Goal: Transaction & Acquisition: Book appointment/travel/reservation

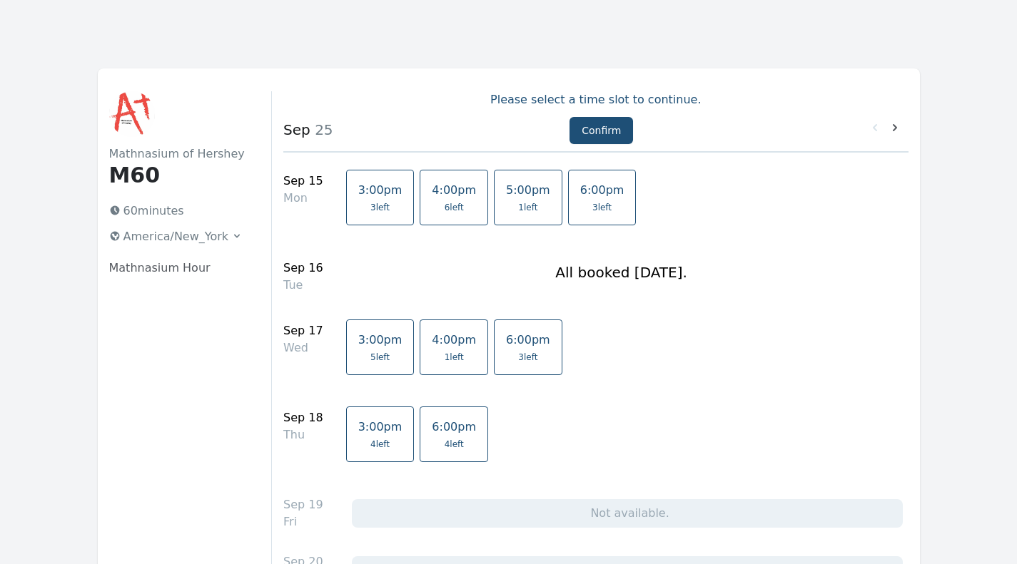
click at [432, 206] on span "6 left" at bounding box center [454, 207] width 44 height 11
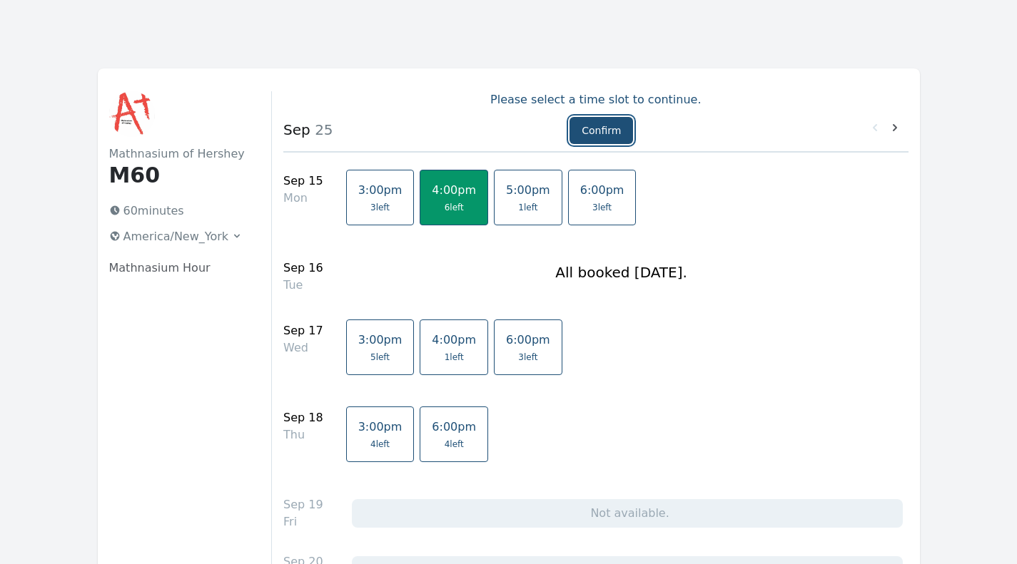
click at [602, 131] on button "Confirm" at bounding box center [601, 130] width 64 height 27
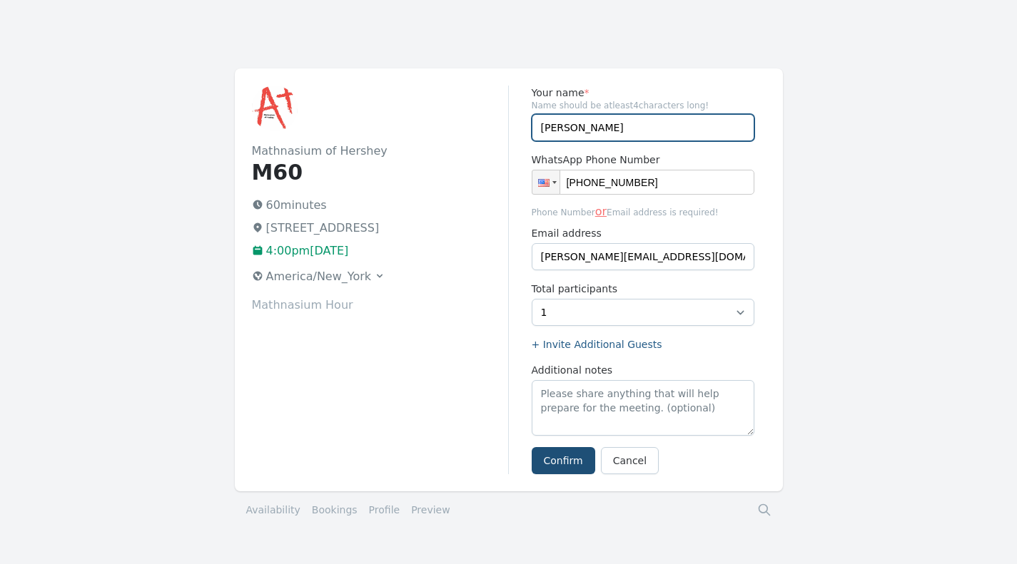
drag, startPoint x: 592, startPoint y: 129, endPoint x: 495, endPoint y: 121, distance: 97.4
click at [495, 121] on div "Mathnasium of Hershey M60 60 minutes [STREET_ADDRESS] 4:00pm[DATE] [GEOGRAPHIC_…" at bounding box center [509, 280] width 548 height 423
type input "[PERSON_NAME]"
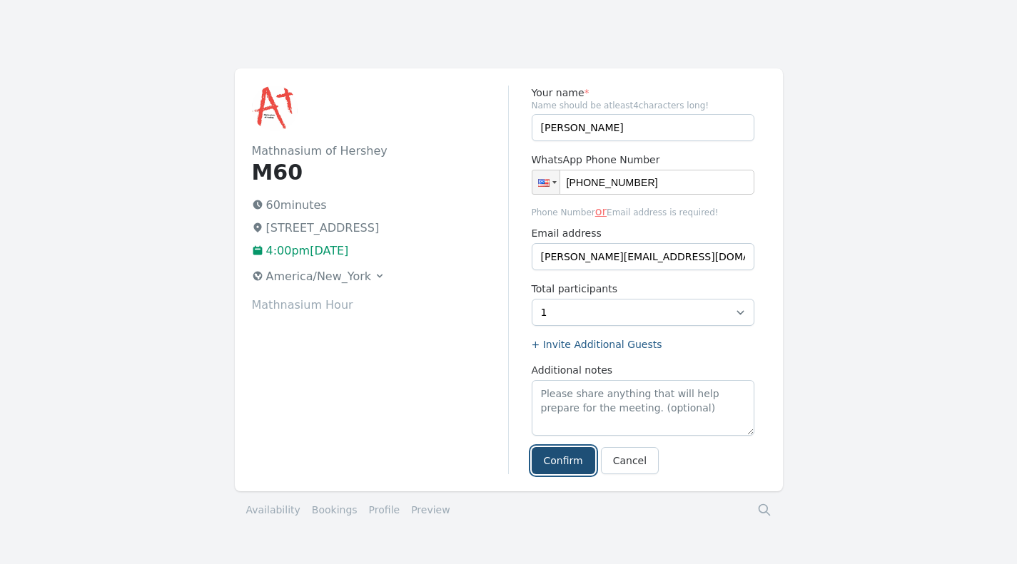
click at [554, 466] on button "Confirm" at bounding box center [564, 460] width 64 height 27
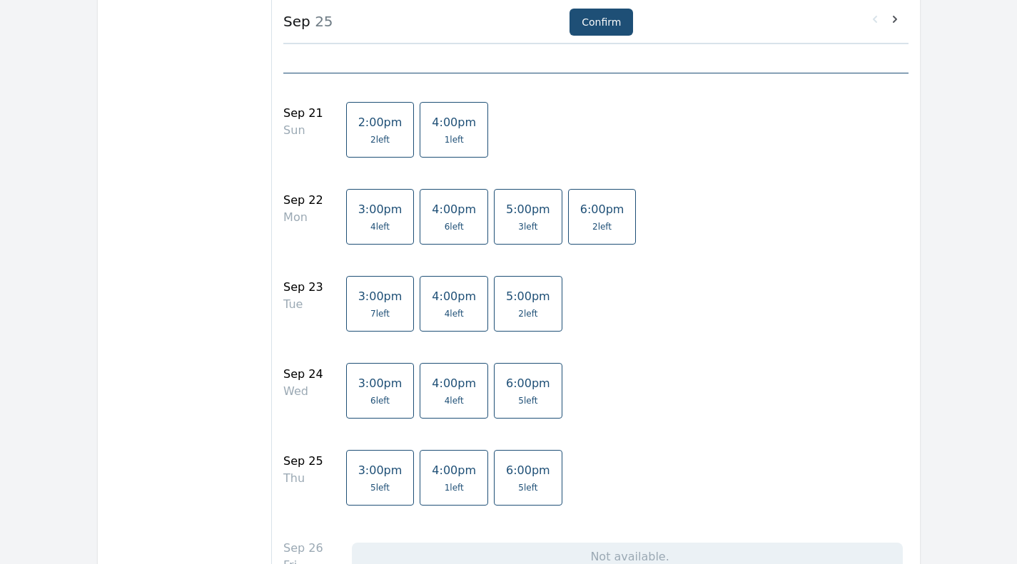
scroll to position [547, 0]
click at [358, 135] on span "2 left" at bounding box center [380, 138] width 44 height 11
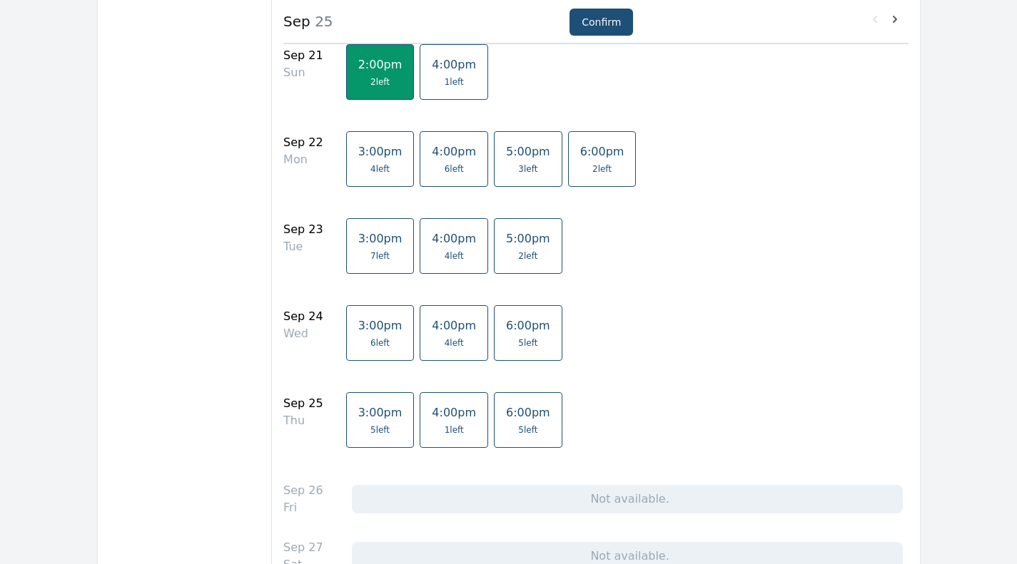
scroll to position [602, 0]
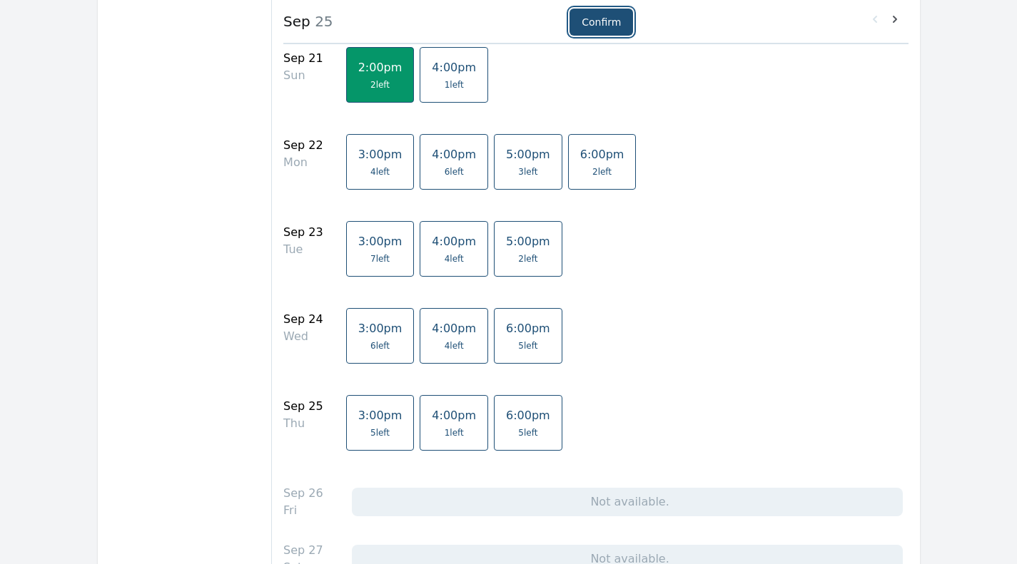
click at [583, 19] on button "Confirm" at bounding box center [601, 22] width 64 height 27
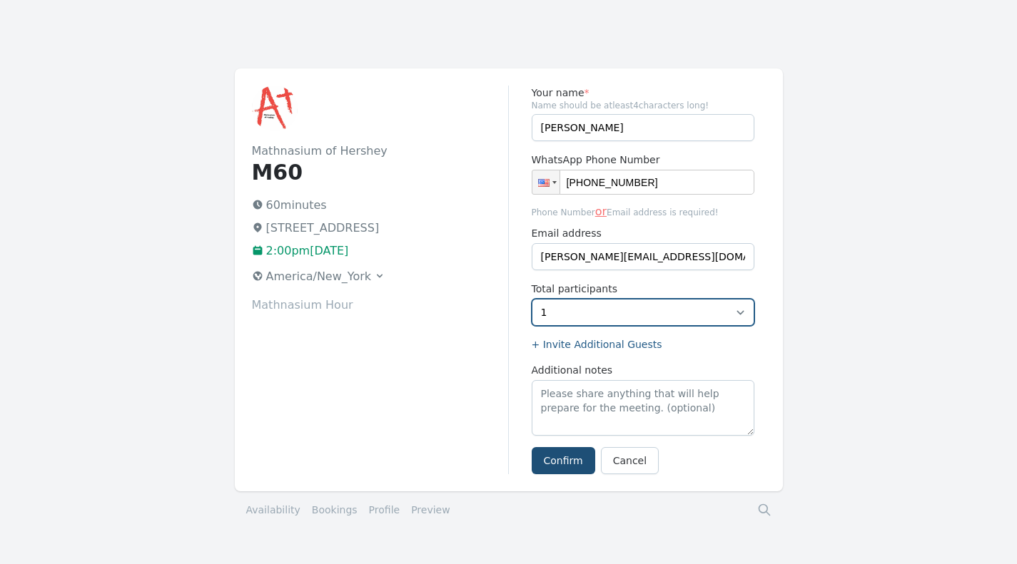
click at [558, 313] on select "1 2" at bounding box center [643, 312] width 223 height 27
select select "2"
click at [532, 299] on select "1 2" at bounding box center [643, 312] width 223 height 27
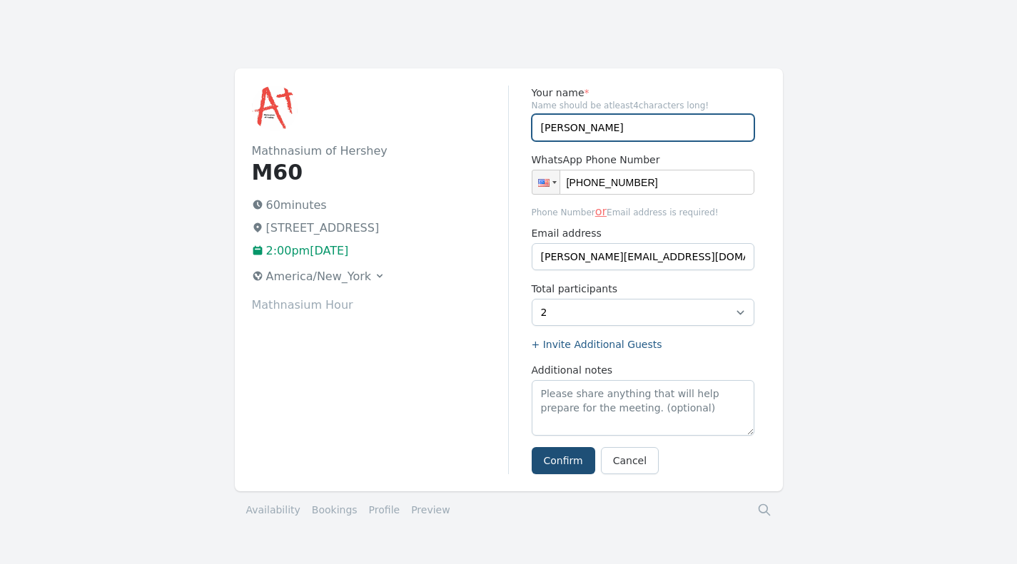
drag, startPoint x: 595, startPoint y: 133, endPoint x: 526, endPoint y: 125, distance: 69.7
click at [526, 125] on div "Your name * Name should be atleast 4 characters long! Kelly Curtin-Hallinan Wha…" at bounding box center [637, 280] width 257 height 389
type input "Molly and Cara Hallinan"
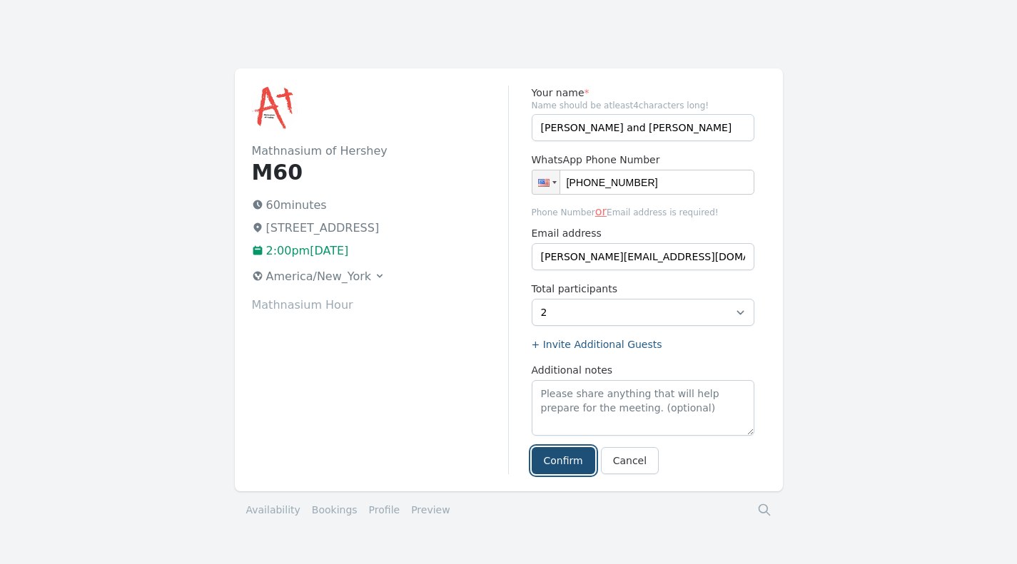
click at [559, 462] on button "Confirm" at bounding box center [564, 460] width 64 height 27
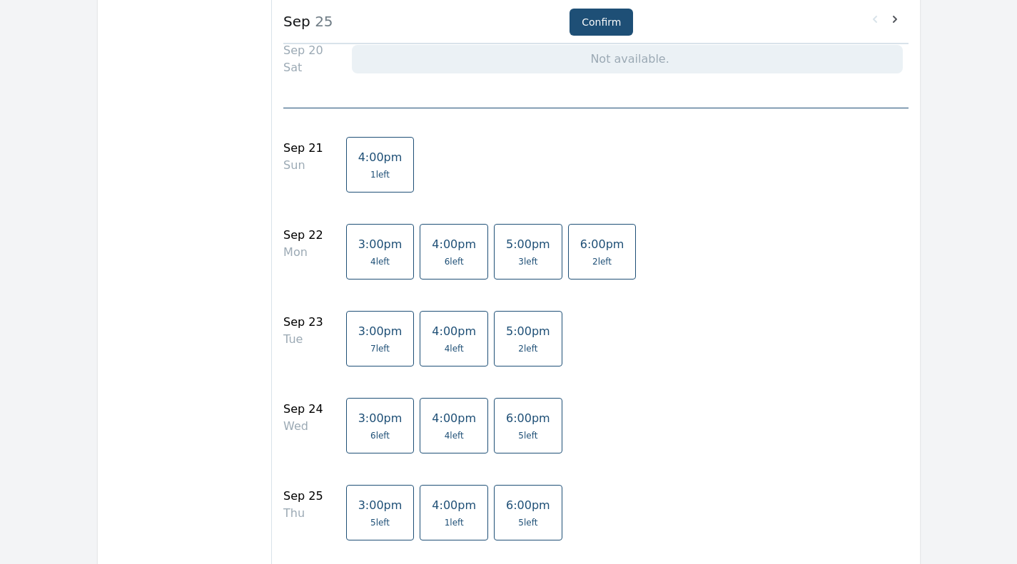
scroll to position [515, 0]
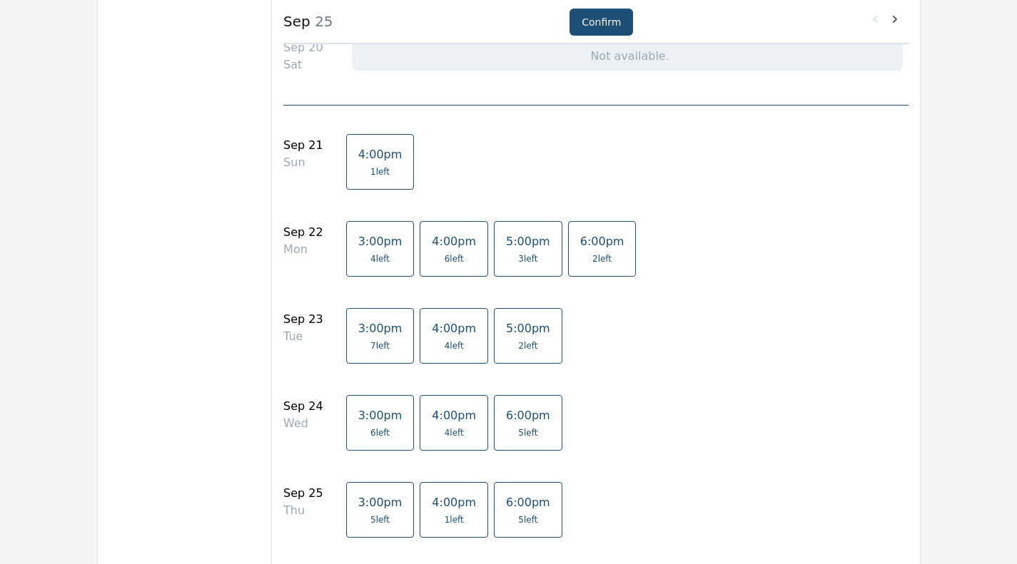
click at [428, 252] on link "4:00pm 6 left" at bounding box center [454, 249] width 69 height 56
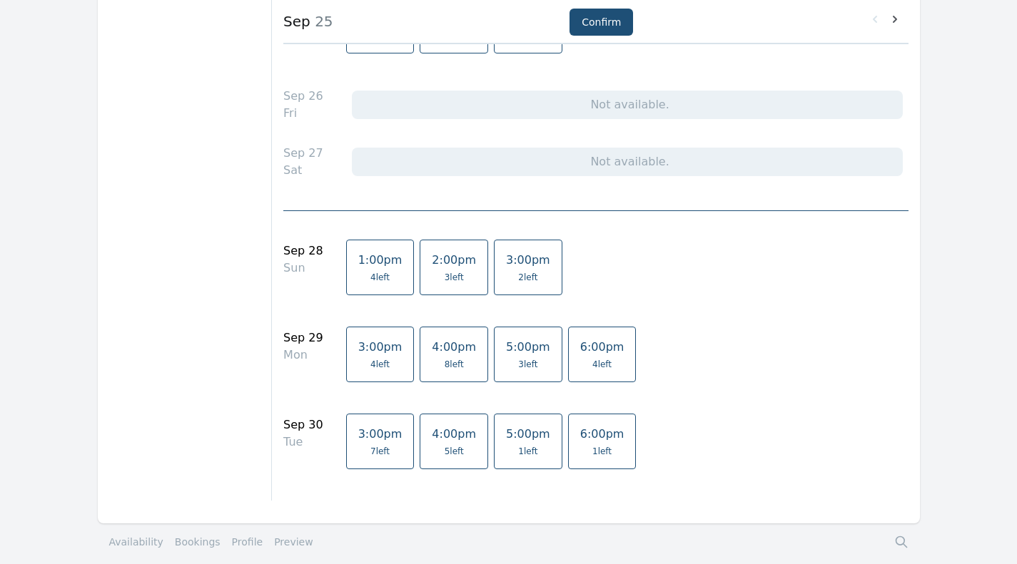
scroll to position [998, 0]
click at [445, 363] on span "8 left" at bounding box center [454, 365] width 19 height 11
click at [592, 23] on button "Confirm" at bounding box center [601, 22] width 64 height 27
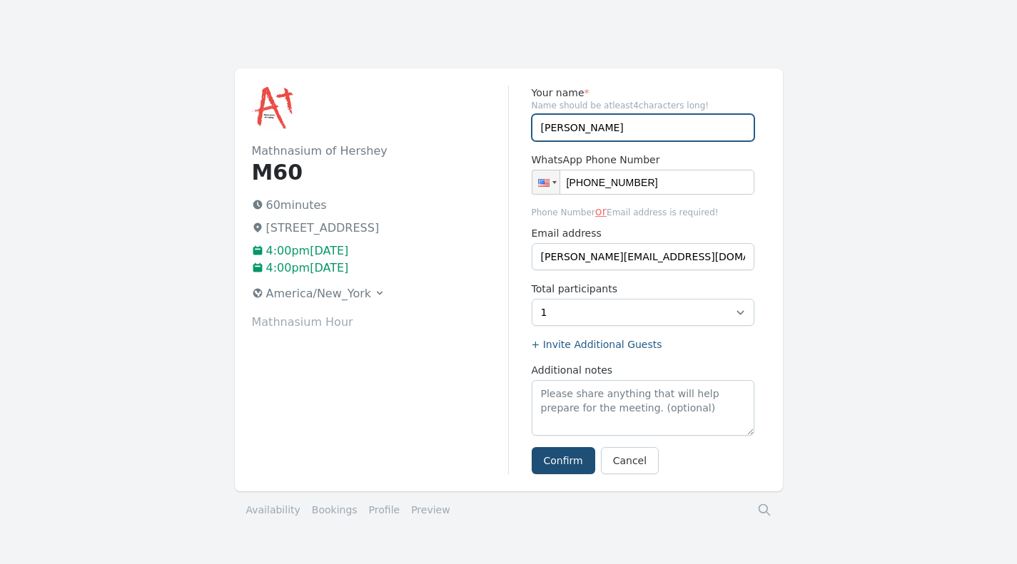
drag, startPoint x: 594, startPoint y: 126, endPoint x: 467, endPoint y: 116, distance: 128.1
click at [467, 116] on div "Mathnasium of Hershey M60 60 minutes 759 Middletown Rd, Hummelstown, PA 17036 4…" at bounding box center [509, 280] width 548 height 423
type input "Molly Hallinan"
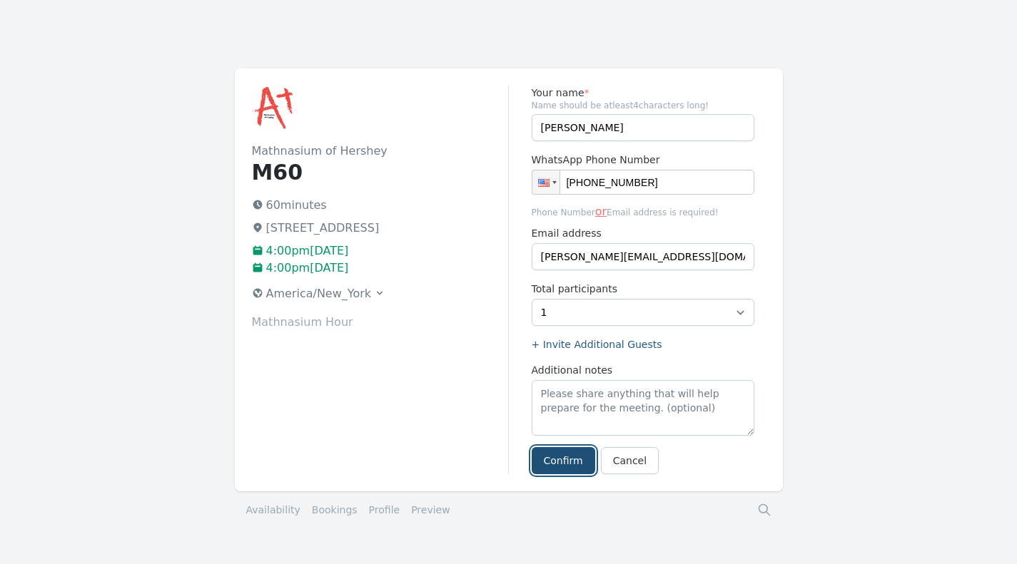
click at [558, 464] on button "Confirm" at bounding box center [564, 460] width 64 height 27
